Goal: Information Seeking & Learning: Learn about a topic

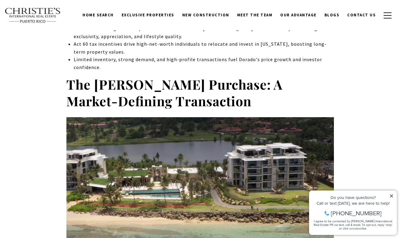
scroll to position [342, 0]
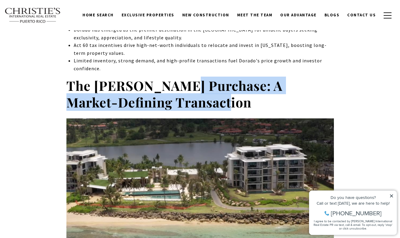
drag, startPoint x: 176, startPoint y: 82, endPoint x: 207, endPoint y: 98, distance: 35.3
click at [207, 98] on h2 "The [PERSON_NAME] Purchase: A Market-Defining Transaction" at bounding box center [200, 94] width 268 height 34
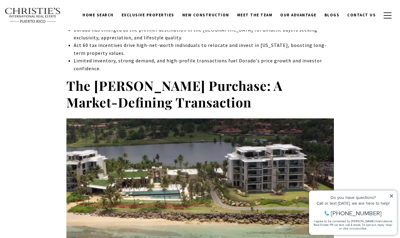
click at [207, 98] on h2 "The [PERSON_NAME] Purchase: A Market-Defining Transaction" at bounding box center [200, 94] width 268 height 34
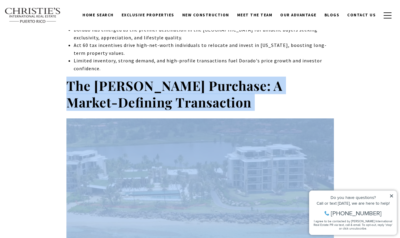
click at [207, 98] on h2 "The [PERSON_NAME] Purchase: A Market-Defining Transaction" at bounding box center [200, 94] width 268 height 34
click at [194, 98] on strong "The [PERSON_NAME] Purchase: A Market-Defining Transaction" at bounding box center [174, 94] width 216 height 35
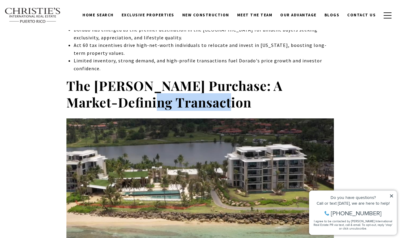
click at [194, 98] on strong "The [PERSON_NAME] Purchase: A Market-Defining Transaction" at bounding box center [174, 94] width 216 height 35
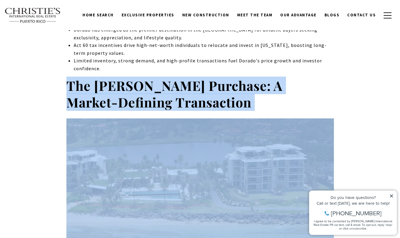
click at [194, 98] on strong "The [PERSON_NAME] Purchase: A Market-Defining Transaction" at bounding box center [174, 94] width 216 height 35
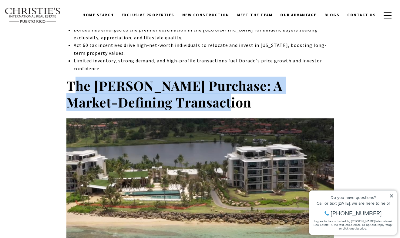
drag, startPoint x: 72, startPoint y: 79, endPoint x: 215, endPoint y: 96, distance: 144.2
click at [215, 96] on h2 "The [PERSON_NAME] Purchase: A Market-Defining Transaction" at bounding box center [200, 94] width 268 height 34
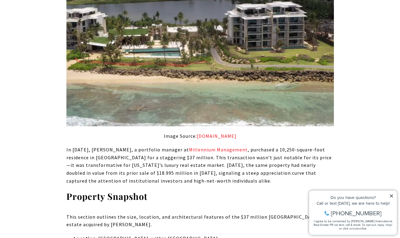
scroll to position [505, 0]
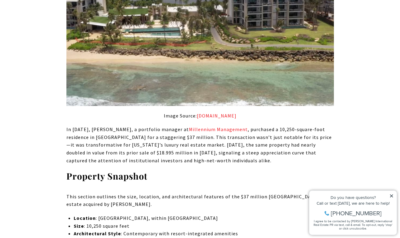
click at [99, 126] on p "In [DATE], [PERSON_NAME], a portfolio manager at Millennium Management , purcha…" at bounding box center [200, 145] width 268 height 39
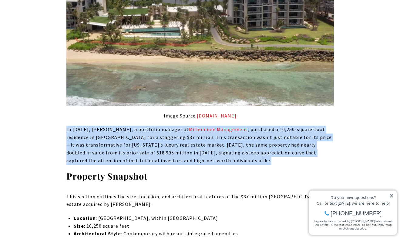
click at [99, 126] on p "In [DATE], [PERSON_NAME], a portfolio manager at Millennium Management , purcha…" at bounding box center [200, 145] width 268 height 39
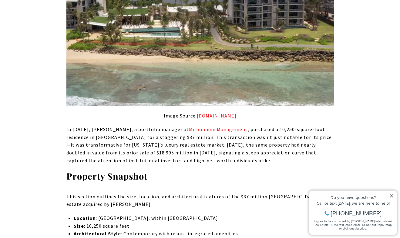
click at [99, 126] on p "In [DATE], [PERSON_NAME], a portfolio manager at Millennium Management , purcha…" at bounding box center [200, 145] width 268 height 39
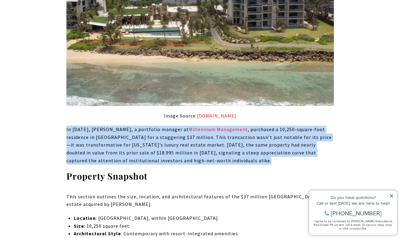
click at [99, 126] on p "In [DATE], [PERSON_NAME], a portfolio manager at Millennium Management , purcha…" at bounding box center [200, 145] width 268 height 39
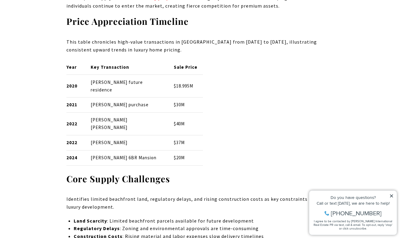
scroll to position [1962, 0]
